Goal: Transaction & Acquisition: Purchase product/service

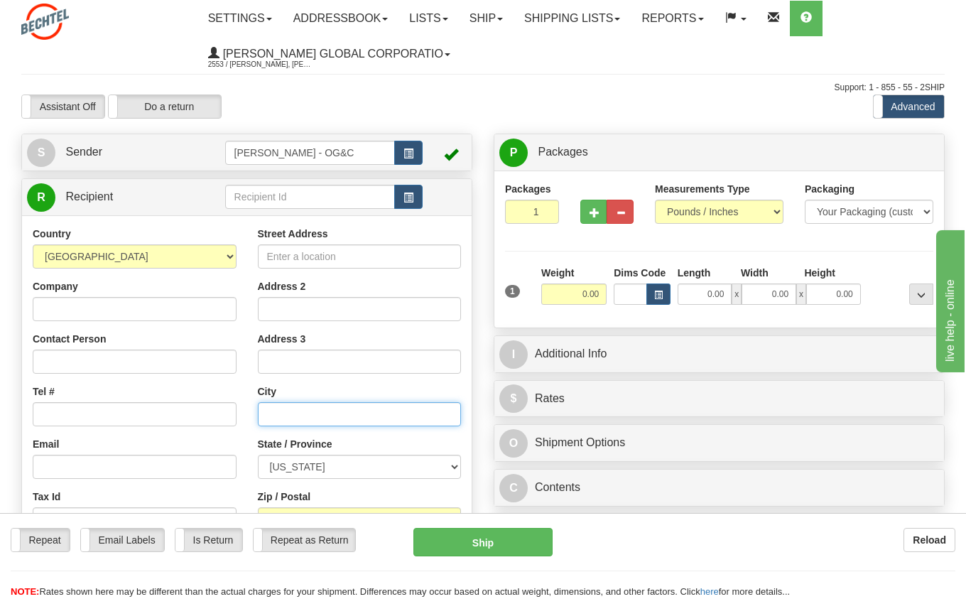
click at [293, 408] on input "text" at bounding box center [360, 414] width 204 height 24
paste input "Winamac, IN 46996"
drag, startPoint x: 309, startPoint y: 412, endPoint x: 424, endPoint y: 412, distance: 114.4
click at [424, 412] on input "Winamac, IN 46996" at bounding box center [360, 414] width 204 height 24
type input "Winamac"
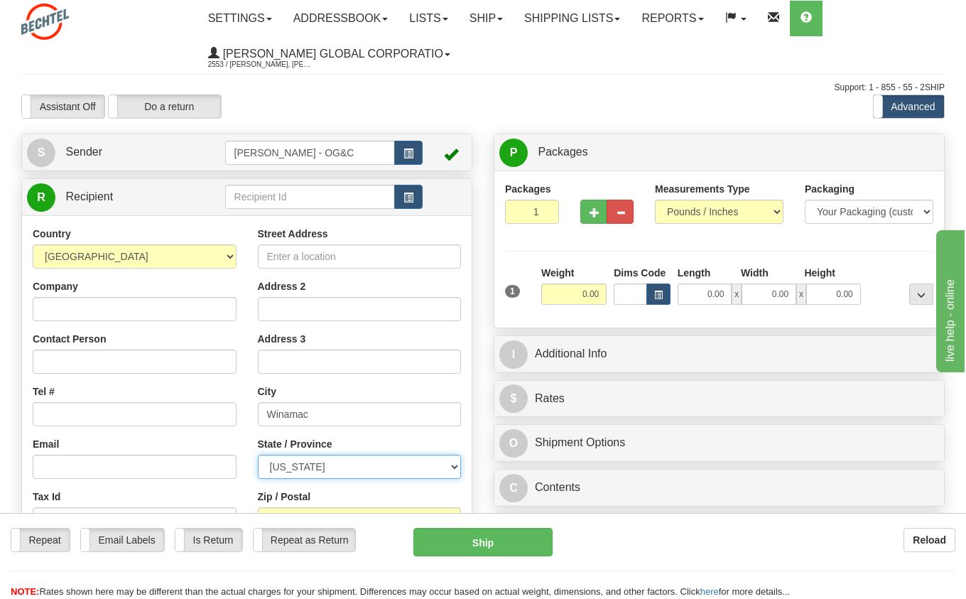
click at [338, 463] on select "[US_STATE] [US_STATE] [US_STATE] [US_STATE] Armed Forces America Armed Forces E…" at bounding box center [360, 467] width 204 height 24
select select "IN"
click at [258, 455] on select "[US_STATE] [US_STATE] [US_STATE] [US_STATE] Armed Forces America Armed Forces E…" at bounding box center [360, 467] width 204 height 24
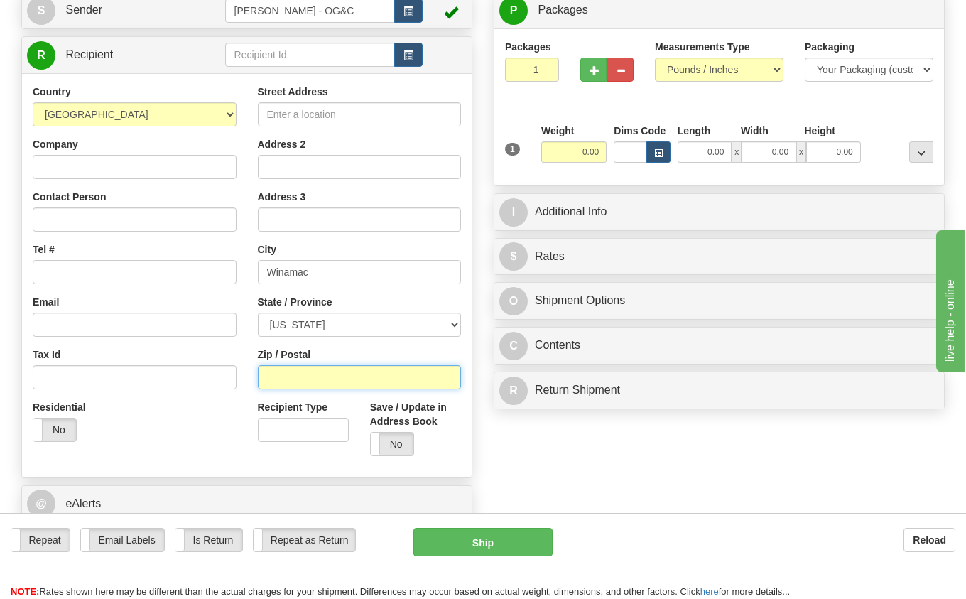
click at [328, 378] on input "Zip / Postal" at bounding box center [360, 377] width 204 height 24
paste input ", IN 46996"
type input "46996"
drag, startPoint x: 571, startPoint y: 148, endPoint x: 615, endPoint y: 146, distance: 44.1
click at [615, 146] on div "1 Weight 0.00 Dims Code 0.00" at bounding box center [720, 149] width 436 height 50
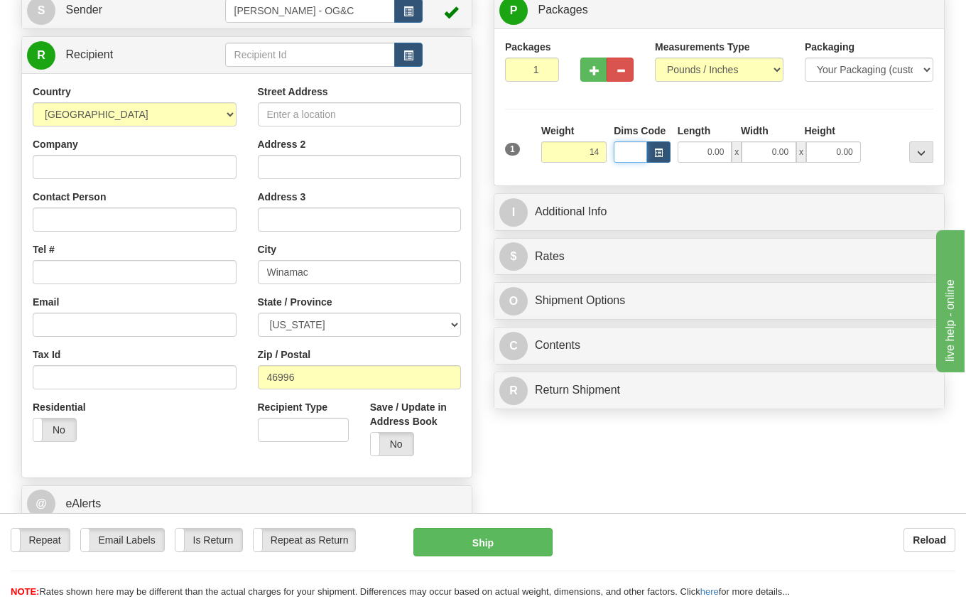
type input "14.00"
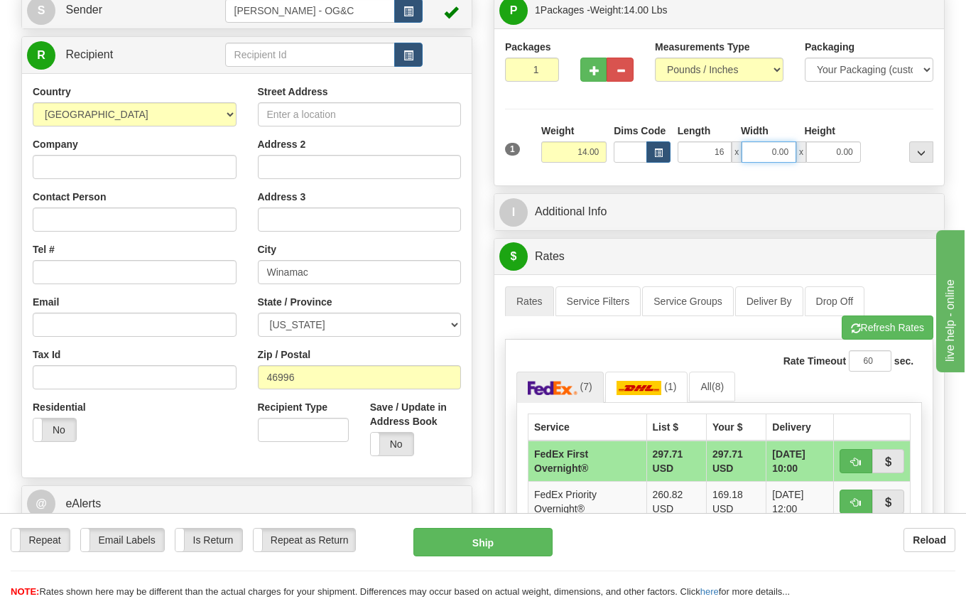
type input "16.00"
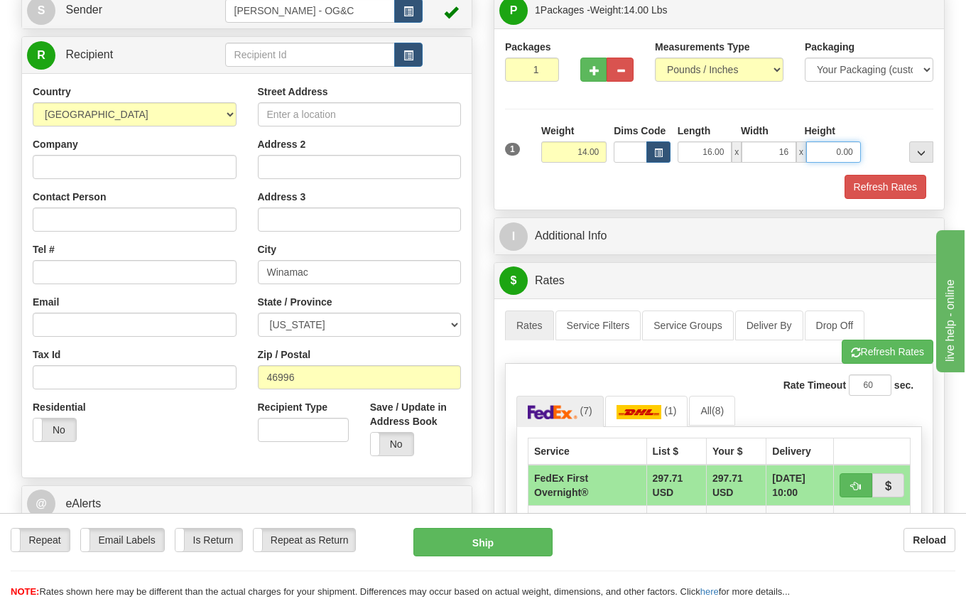
type input "16.00"
type input "10.00"
click at [876, 179] on button "Refresh Rates" at bounding box center [886, 187] width 82 height 24
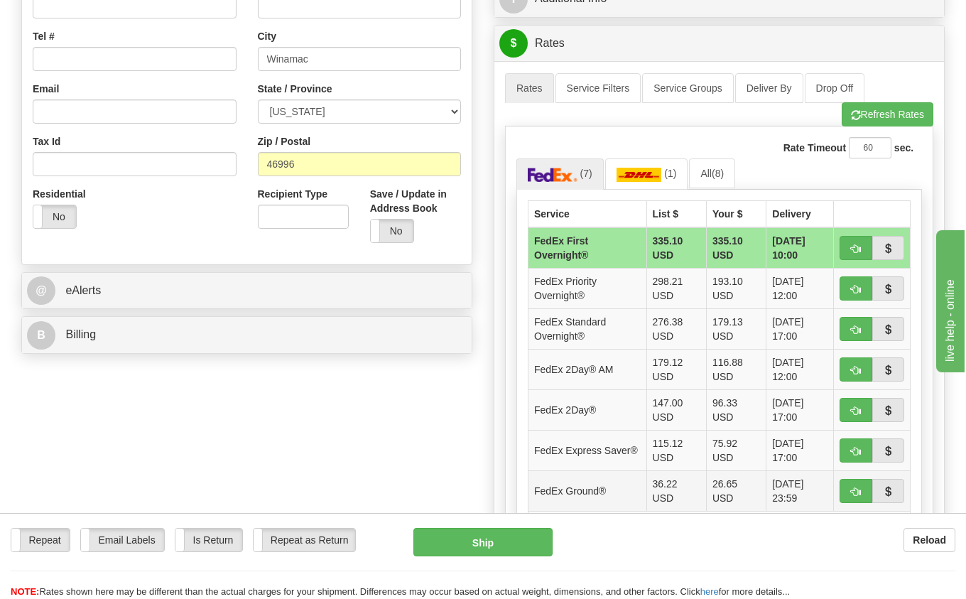
scroll to position [426, 0]
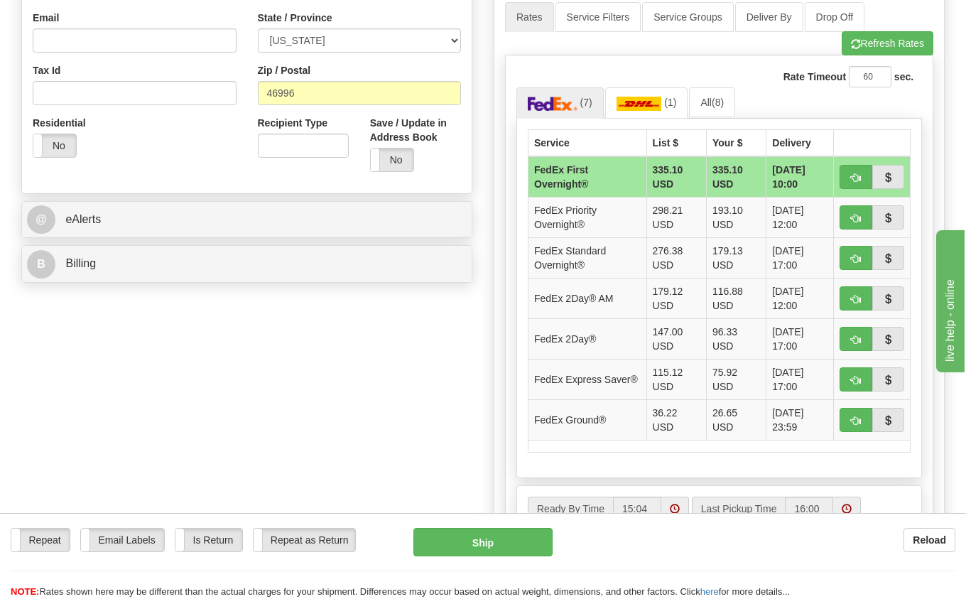
click at [400, 375] on div "Create a label for the return Create Pickup Without Label S" at bounding box center [483, 208] width 945 height 1003
click at [856, 339] on span "button" at bounding box center [856, 339] width 10 height 9
type input "03"
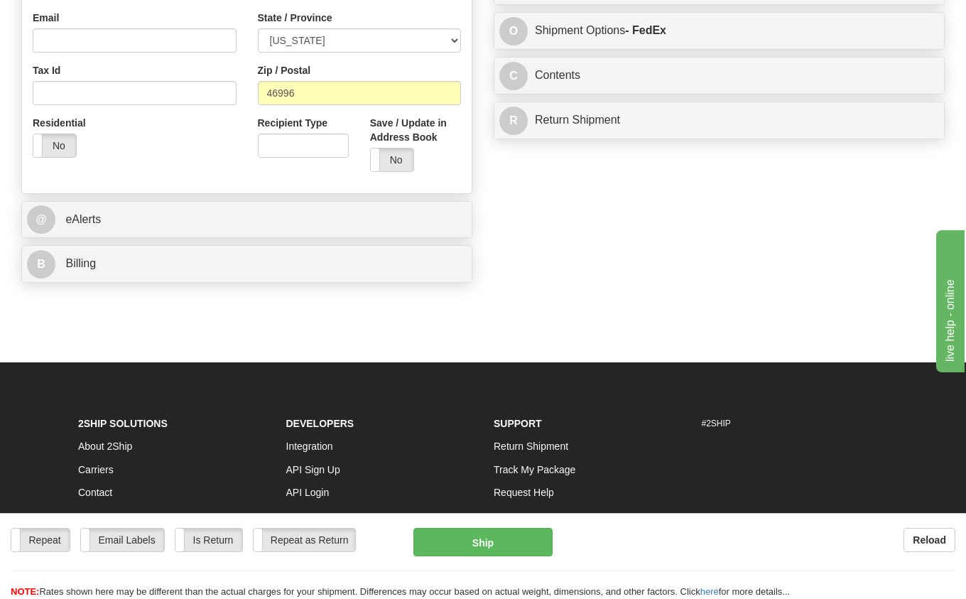
scroll to position [85, 0]
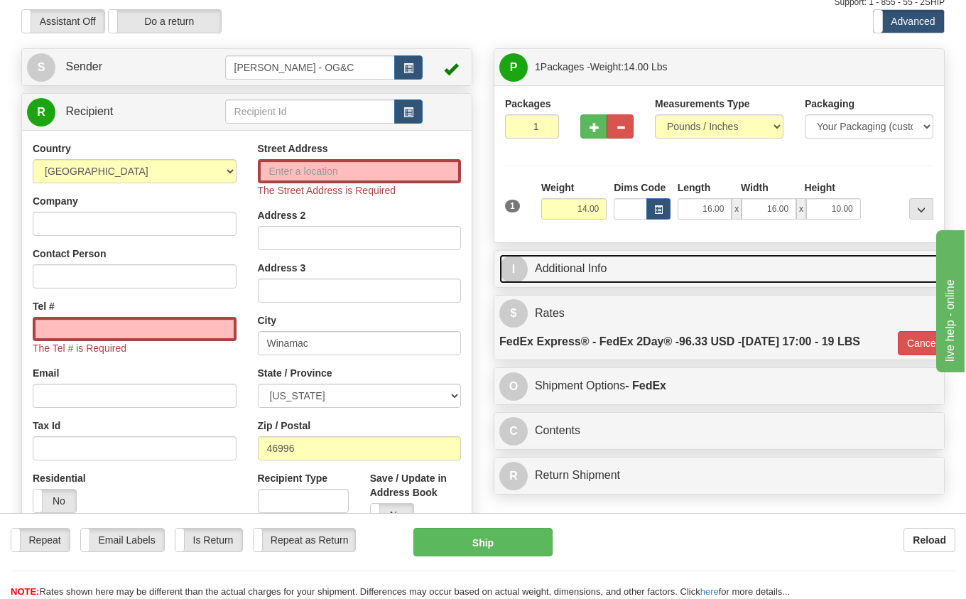
click at [593, 273] on link "I Additional Info" at bounding box center [720, 268] width 440 height 29
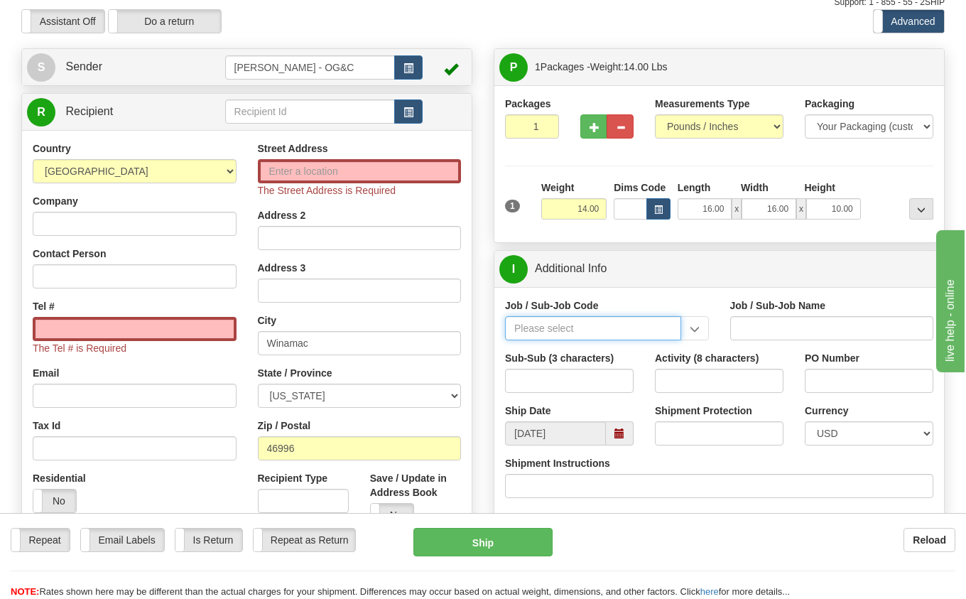
click at [569, 324] on input "Job / Sub-Job Code" at bounding box center [593, 328] width 176 height 24
type input "26658-210"
click at [556, 351] on div "26658-210" at bounding box center [591, 351] width 162 height 16
type input "MAMMOTH CENTRAL I SOLAR PROJECT TSA - FIELD NON-M"
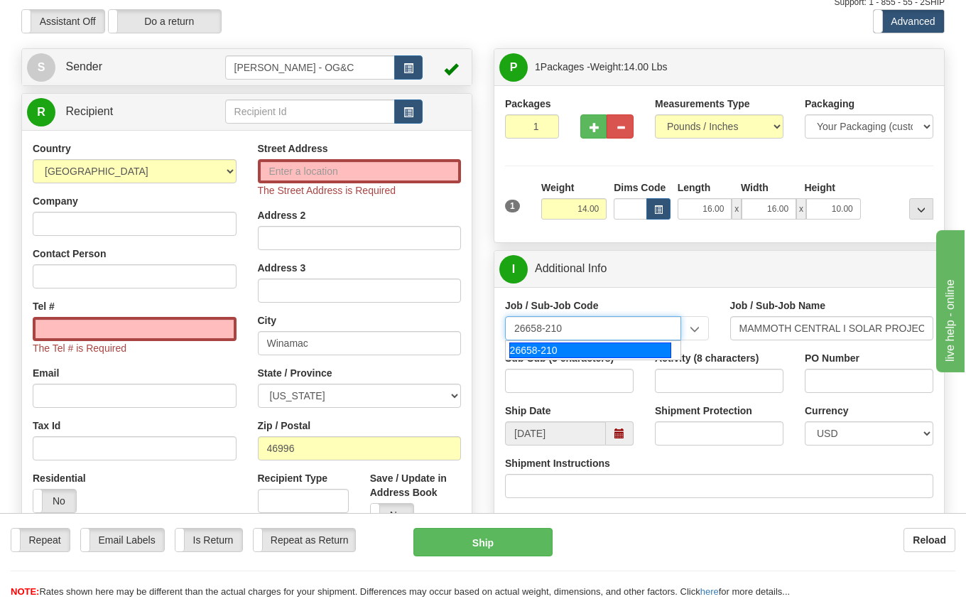
type input "26658-210"
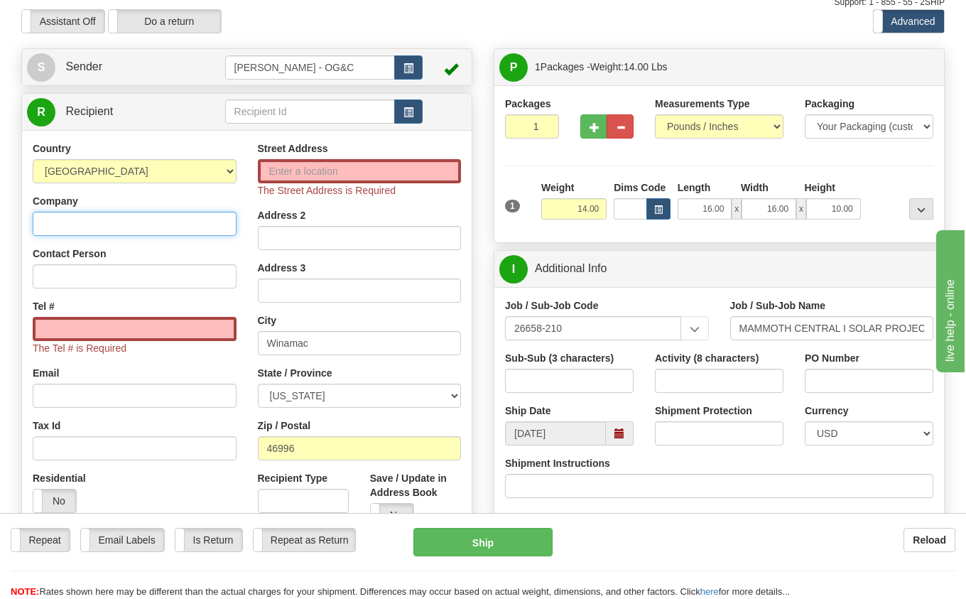
click at [100, 222] on input "Company" at bounding box center [135, 224] width 204 height 24
click at [120, 225] on input "[PERSON_NAME] Energy / CCLNG" at bounding box center [135, 224] width 204 height 24
click at [156, 220] on input "[PERSON_NAME] Energy / CLCNG" at bounding box center [135, 224] width 204 height 24
type input "[PERSON_NAME] Energy / MAMMOTH SOLAR"
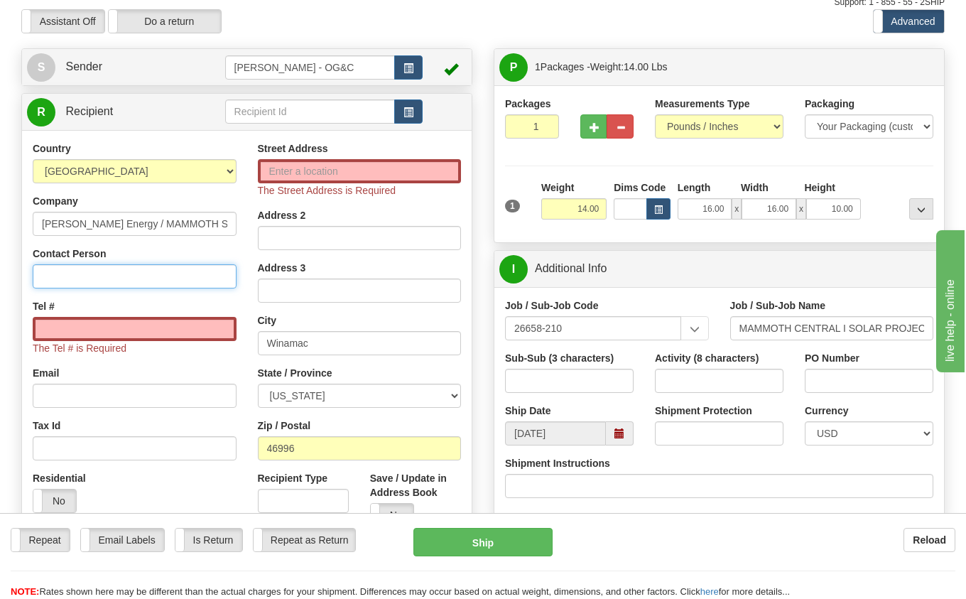
click at [129, 286] on input "Contact Person" at bounding box center [135, 276] width 204 height 24
type input "[PERSON_NAME]"
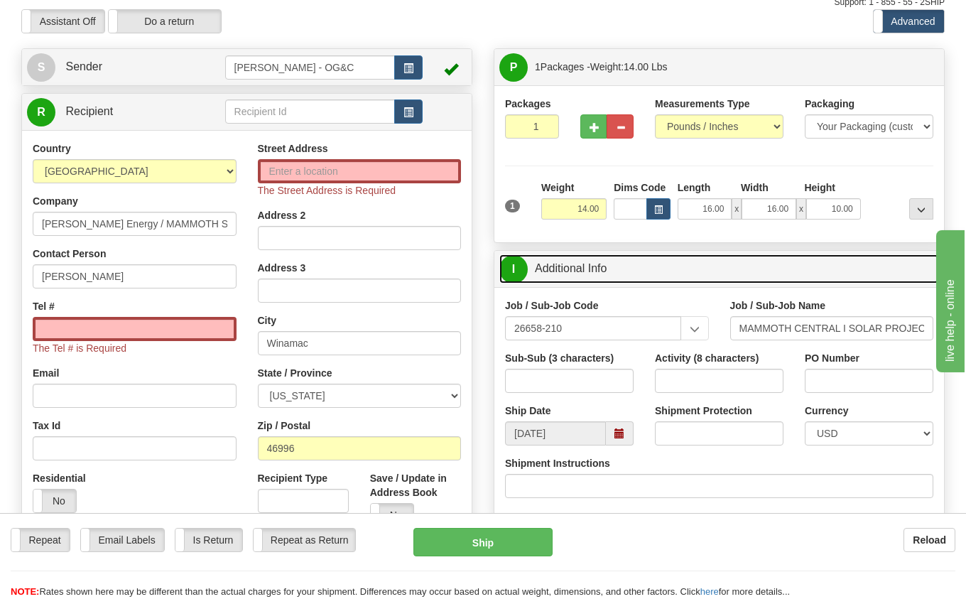
click at [771, 266] on link "I Additional Info" at bounding box center [720, 268] width 440 height 29
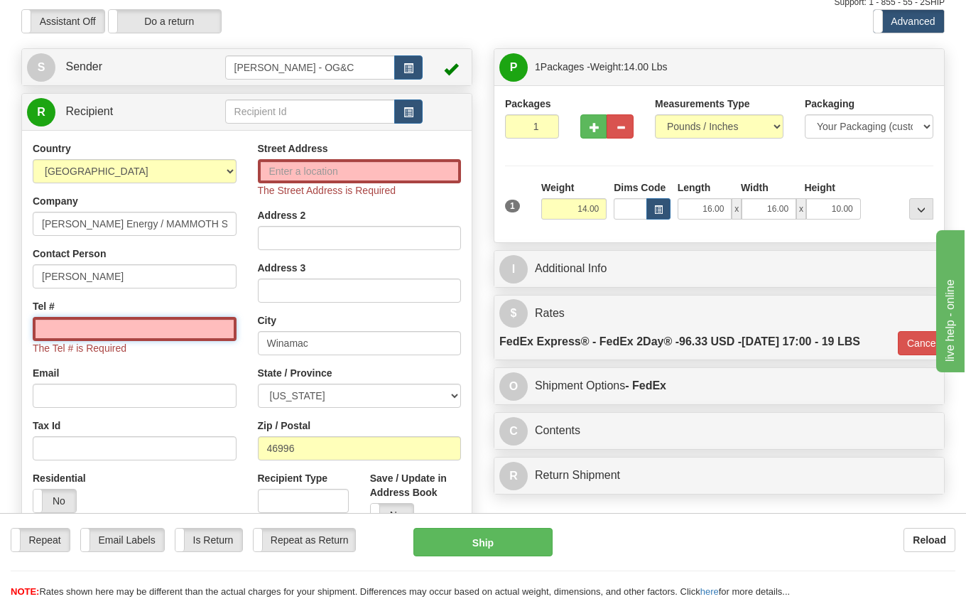
click at [81, 330] on input "Tel #" at bounding box center [135, 329] width 204 height 24
paste input "[PHONE_NUMBER]"
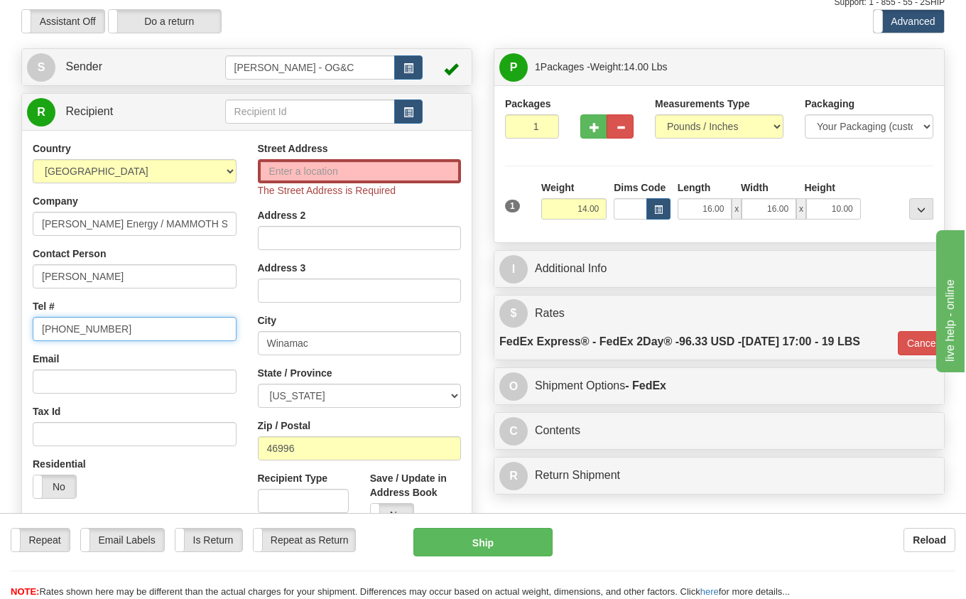
type input "[PHONE_NUMBER]"
click at [315, 173] on input "Street Address" at bounding box center [360, 171] width 204 height 24
paste input "4618 W 200N"
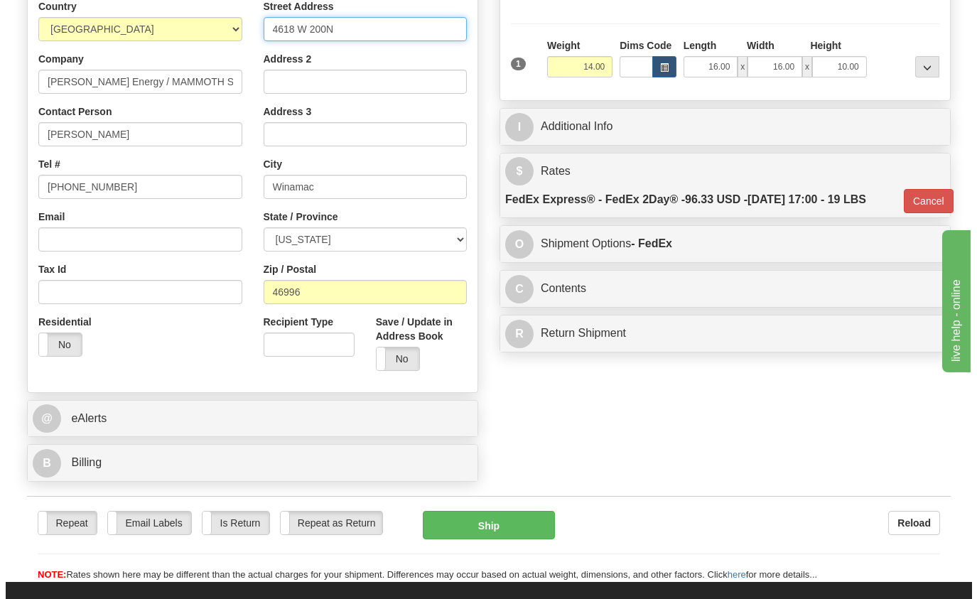
scroll to position [156, 0]
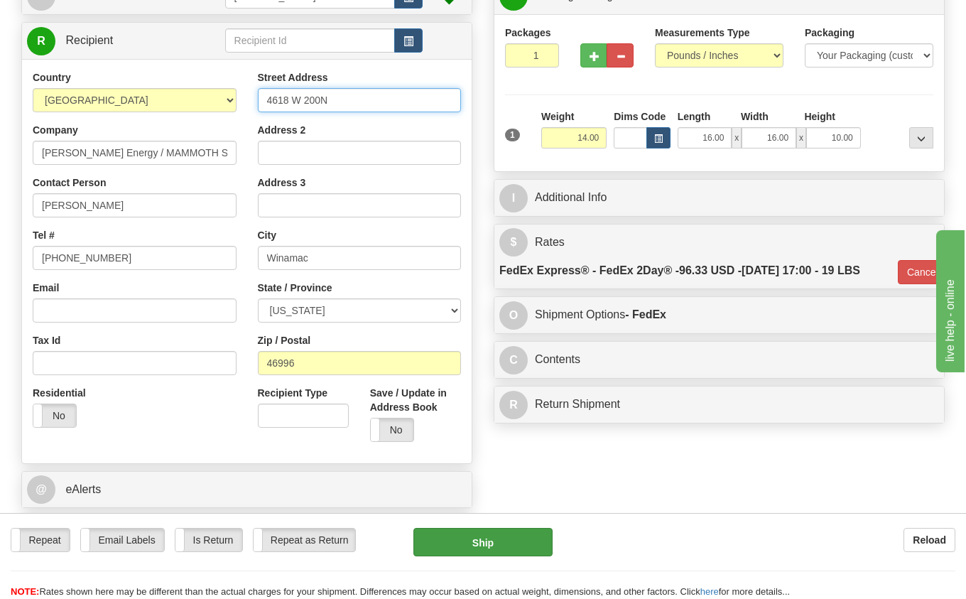
type input "4618 W 200N"
click at [492, 542] on button "Ship" at bounding box center [484, 542] width 140 height 28
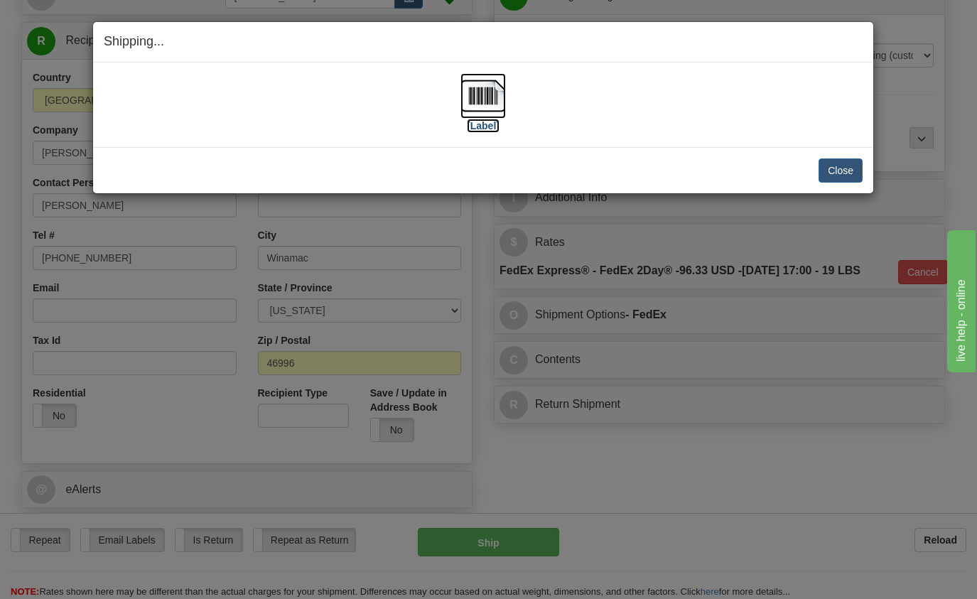
click at [479, 98] on img at bounding box center [482, 95] width 45 height 45
